Goal: Task Accomplishment & Management: Complete application form

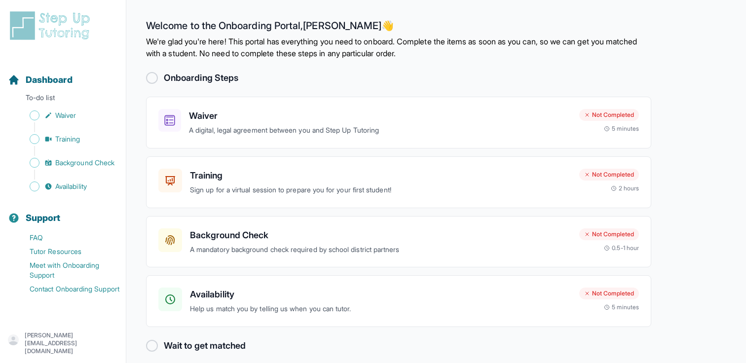
scroll to position [9, 0]
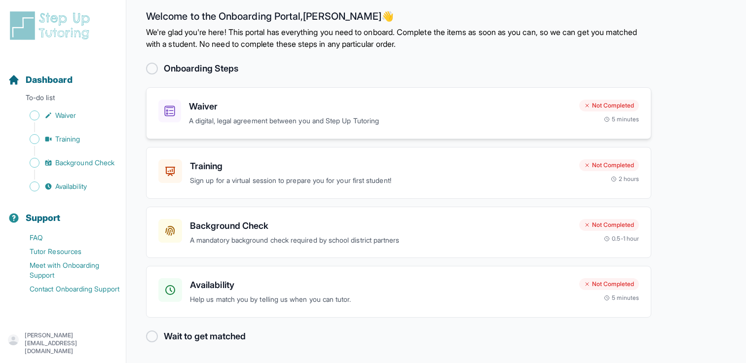
click at [235, 130] on div "Waiver A digital, legal agreement between you and Step Up Tutoring Not Complete…" at bounding box center [398, 113] width 505 height 52
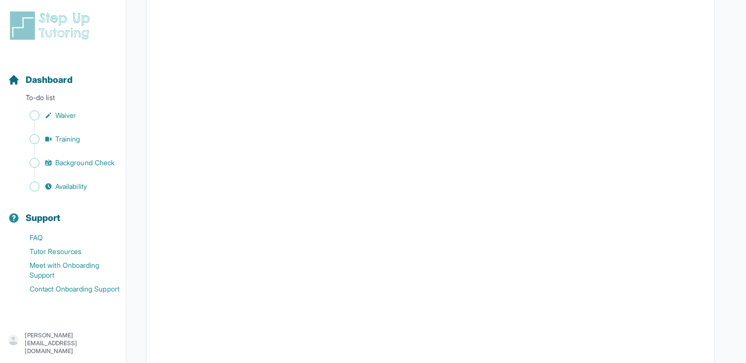
scroll to position [1778, 0]
click at [65, 115] on span "Waiver" at bounding box center [65, 115] width 21 height 10
click at [66, 140] on span "Training" at bounding box center [67, 139] width 25 height 10
click at [60, 77] on span "Dashboard" at bounding box center [49, 80] width 47 height 14
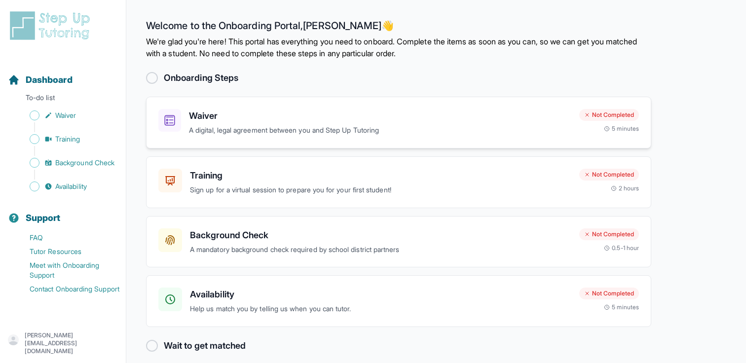
click at [475, 116] on h3 "Waiver" at bounding box center [380, 116] width 382 height 14
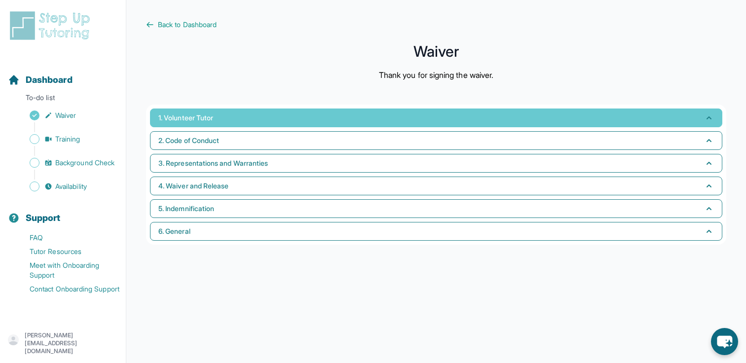
click at [236, 110] on button "1. Volunteer Tutor" at bounding box center [436, 117] width 572 height 19
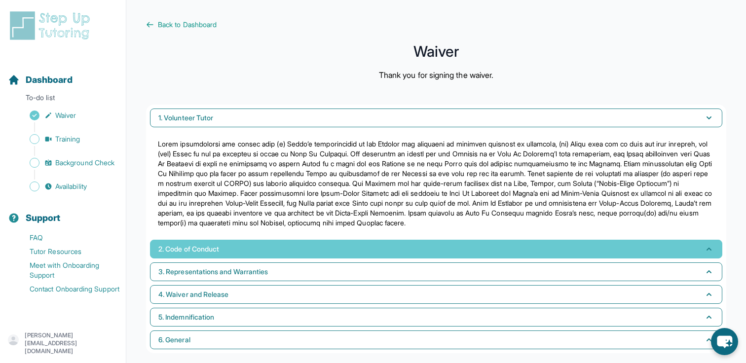
click at [238, 246] on button "2. Code of Conduct" at bounding box center [436, 249] width 572 height 19
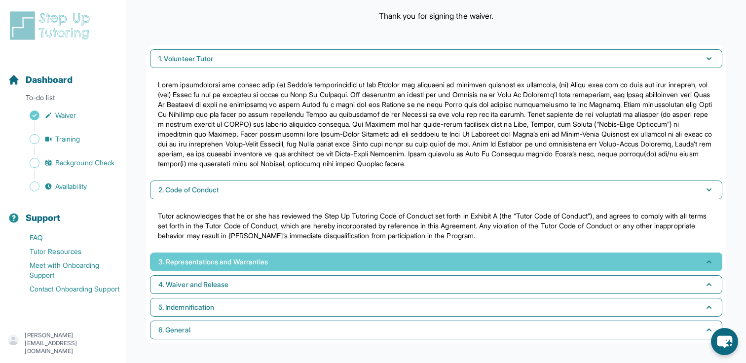
click at [243, 260] on span "3. Representations and Warranties" at bounding box center [212, 262] width 109 height 10
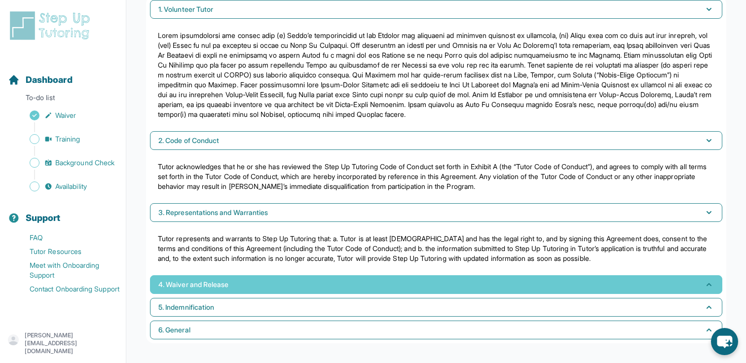
click at [225, 285] on span "4. Waiver and Release" at bounding box center [193, 285] width 70 height 10
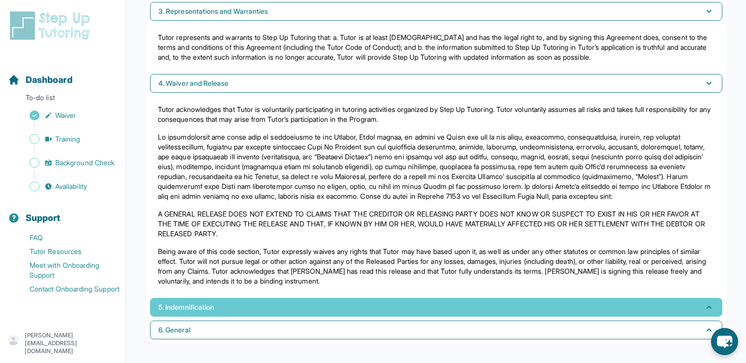
click at [234, 308] on button "5. Indemnification" at bounding box center [436, 307] width 572 height 19
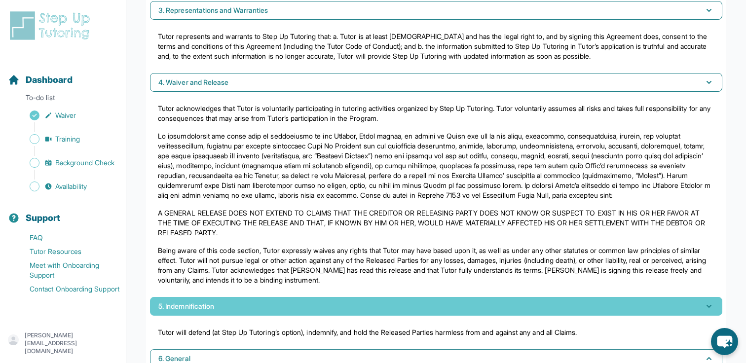
scroll to position [339, 0]
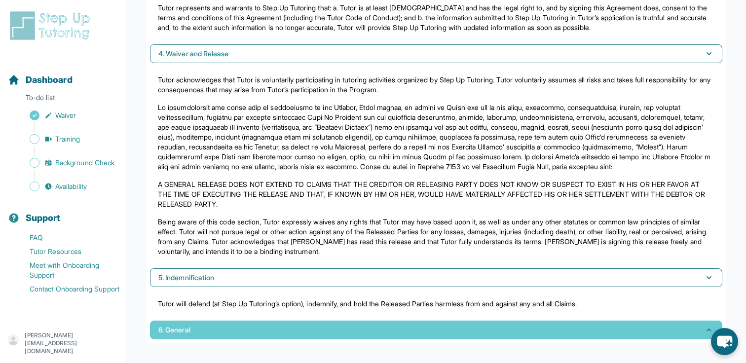
click at [256, 329] on button "6. General" at bounding box center [436, 330] width 572 height 19
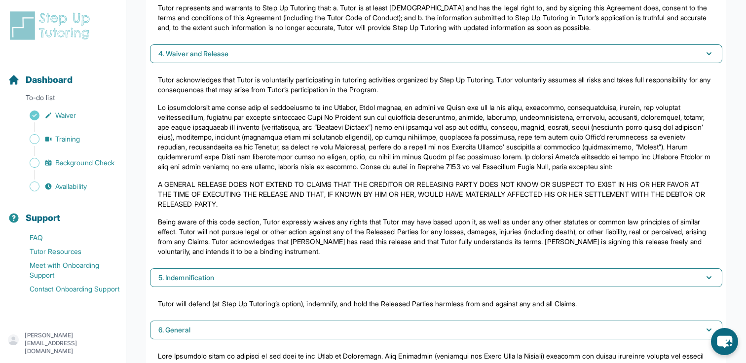
scroll to position [448, 0]
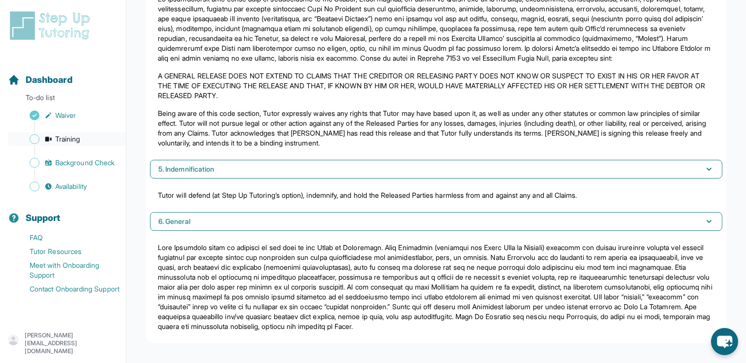
click at [78, 138] on span "Training" at bounding box center [67, 139] width 25 height 10
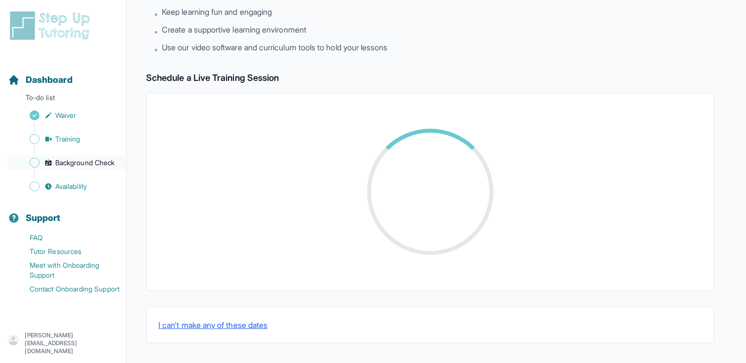
scroll to position [331, 0]
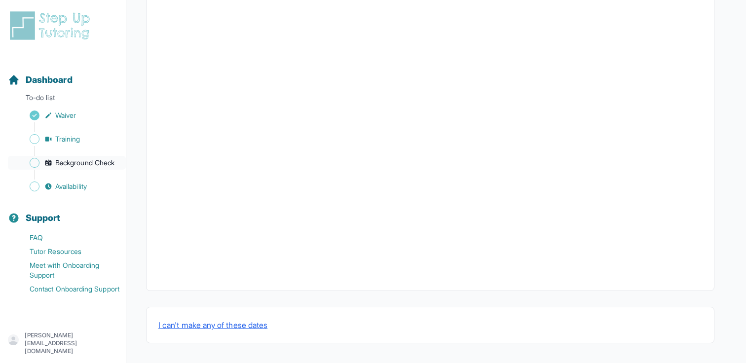
click at [93, 162] on span "Background Check" at bounding box center [84, 163] width 59 height 10
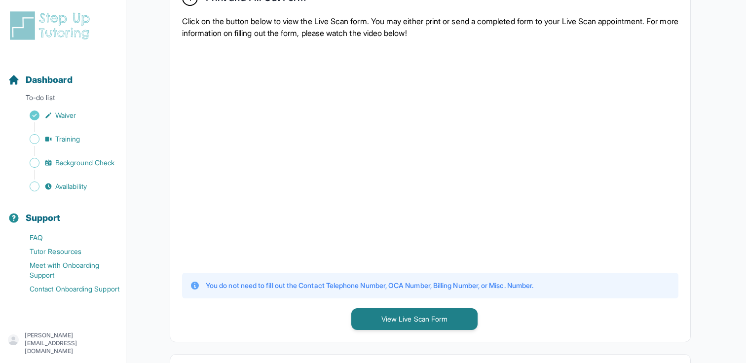
scroll to position [203, 0]
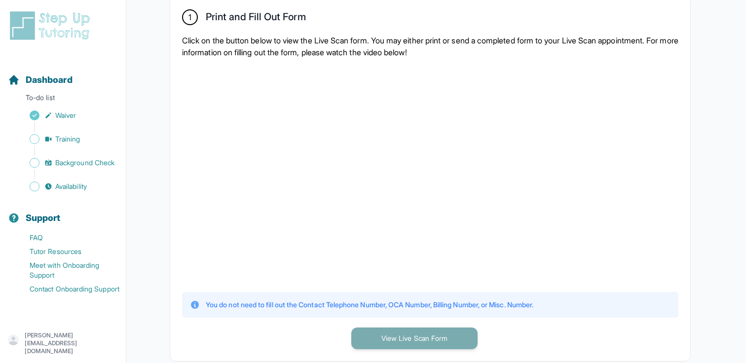
click at [444, 338] on button "View Live Scan Form" at bounding box center [414, 338] width 126 height 22
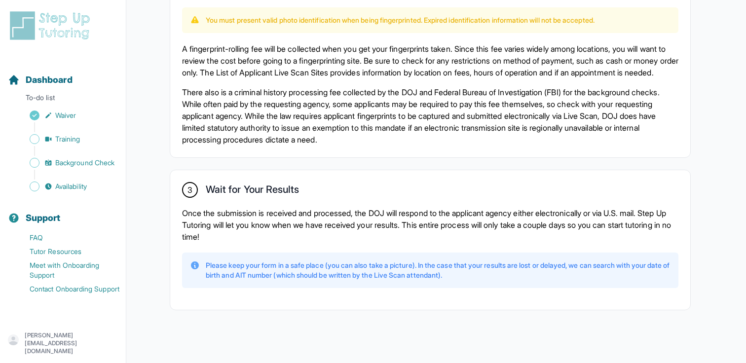
scroll to position [701, 0]
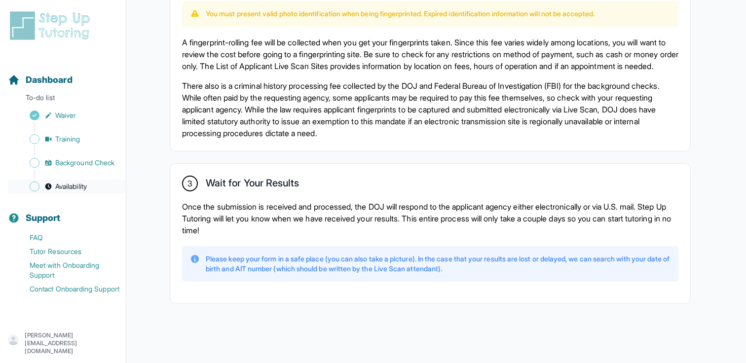
click at [94, 184] on link "Availability" at bounding box center [67, 187] width 118 height 14
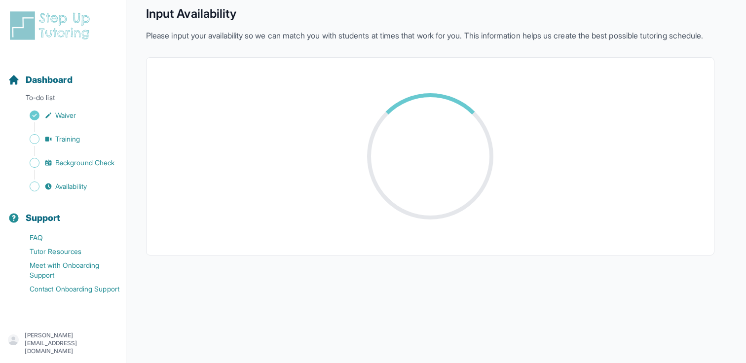
scroll to position [210, 0]
